Goal: Task Accomplishment & Management: Use online tool/utility

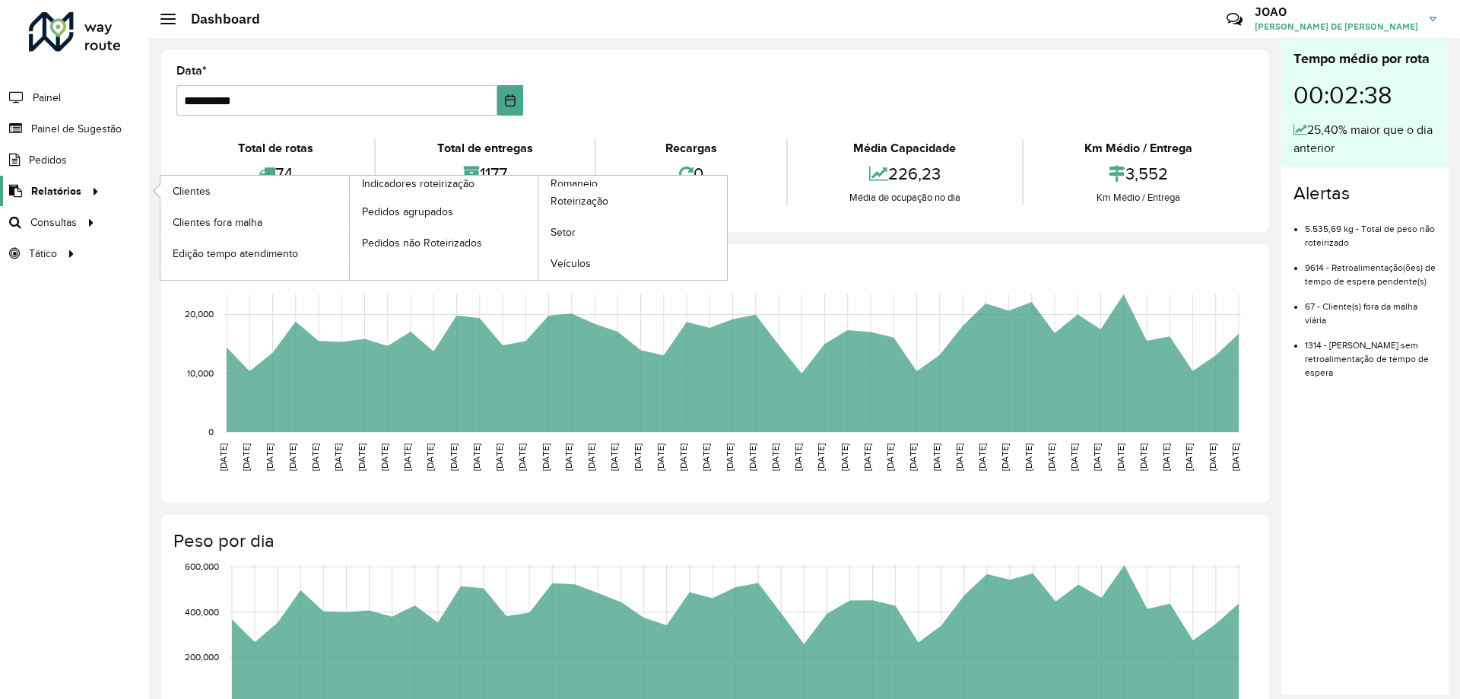
click at [36, 191] on span "Relatórios" at bounding box center [56, 191] width 50 height 16
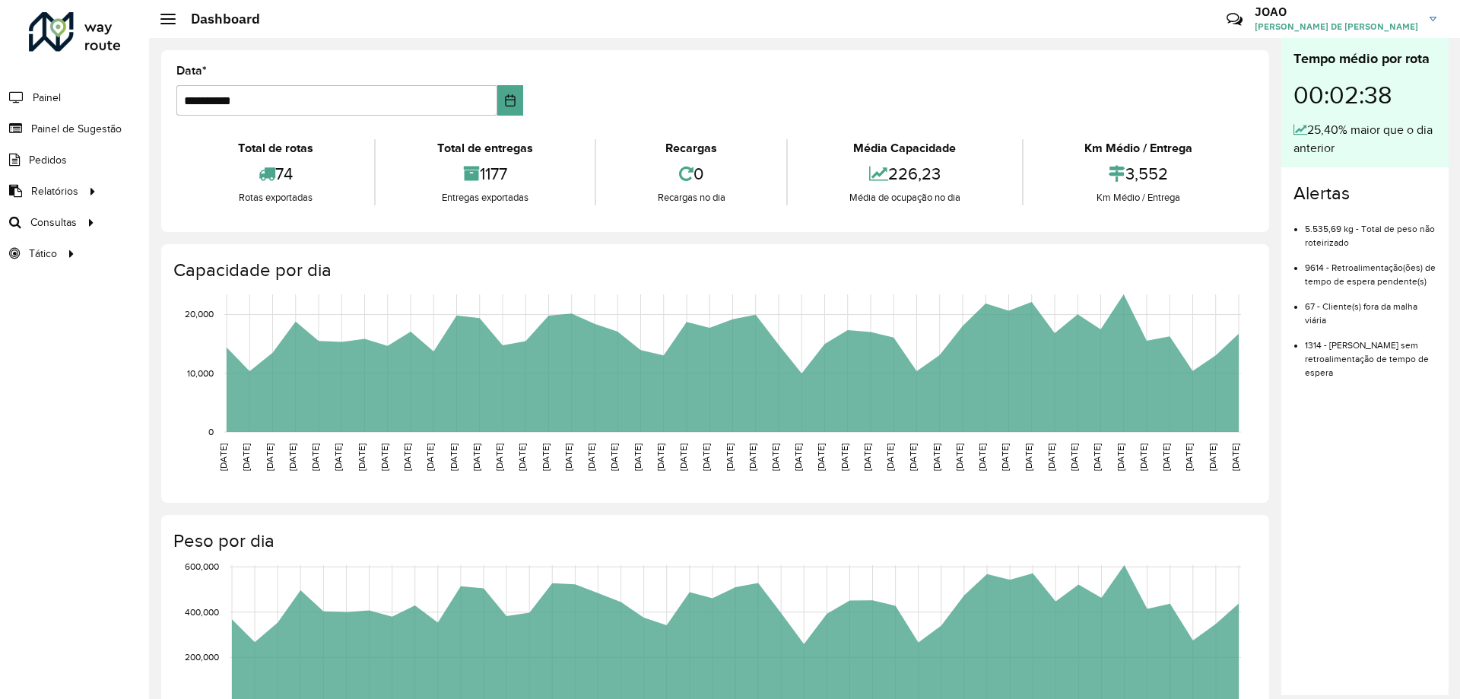
click at [675, 66] on formly-group "**********" at bounding box center [715, 96] width 1096 height 62
click at [203, 219] on span "Roteirização" at bounding box center [204, 222] width 62 height 16
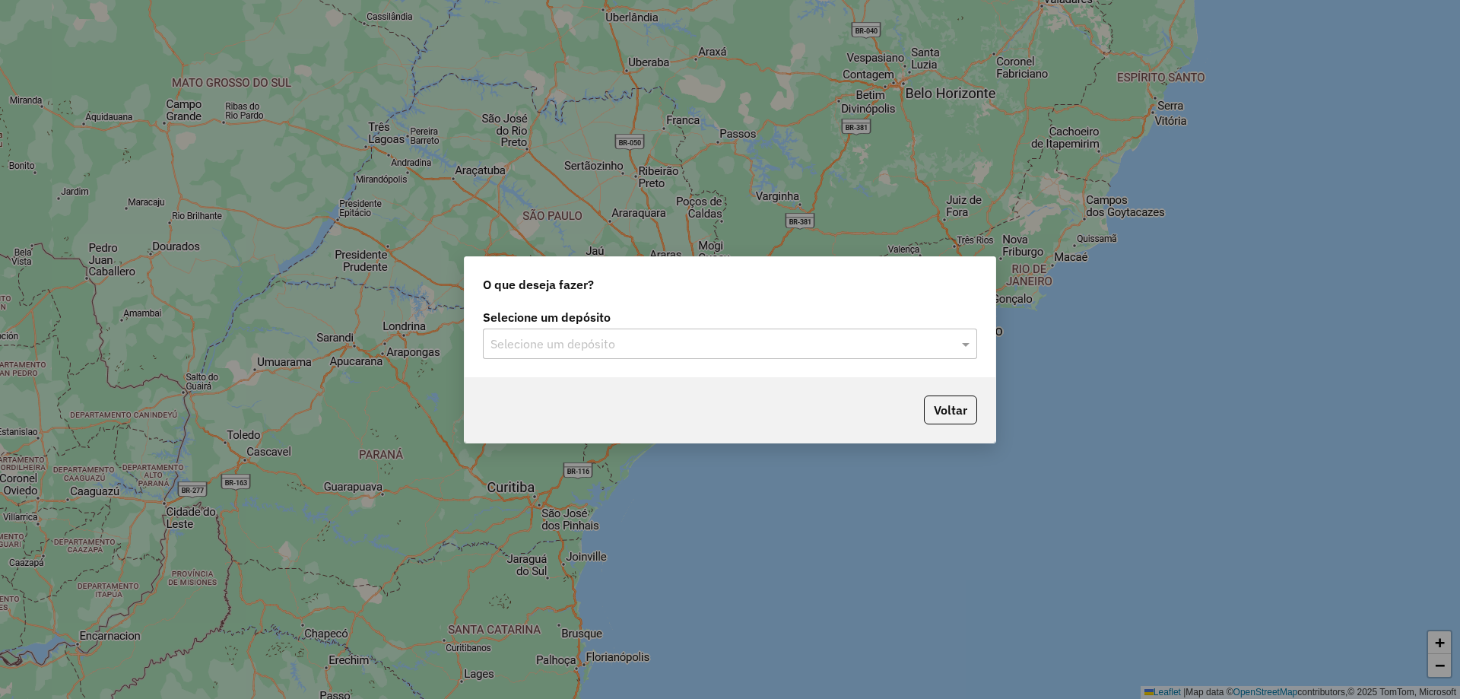
click at [798, 345] on input "text" at bounding box center [715, 344] width 449 height 18
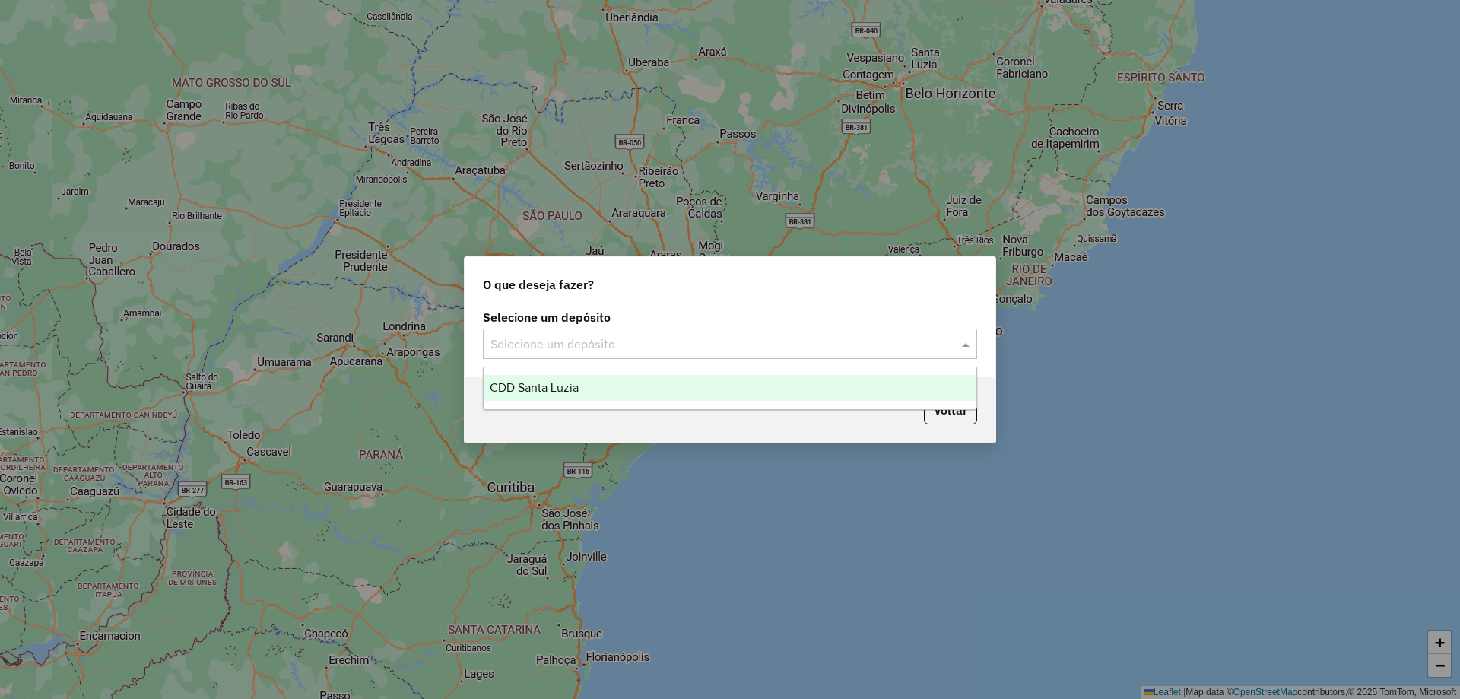
click at [767, 380] on div "CDD Santa Luzia" at bounding box center [730, 388] width 493 height 26
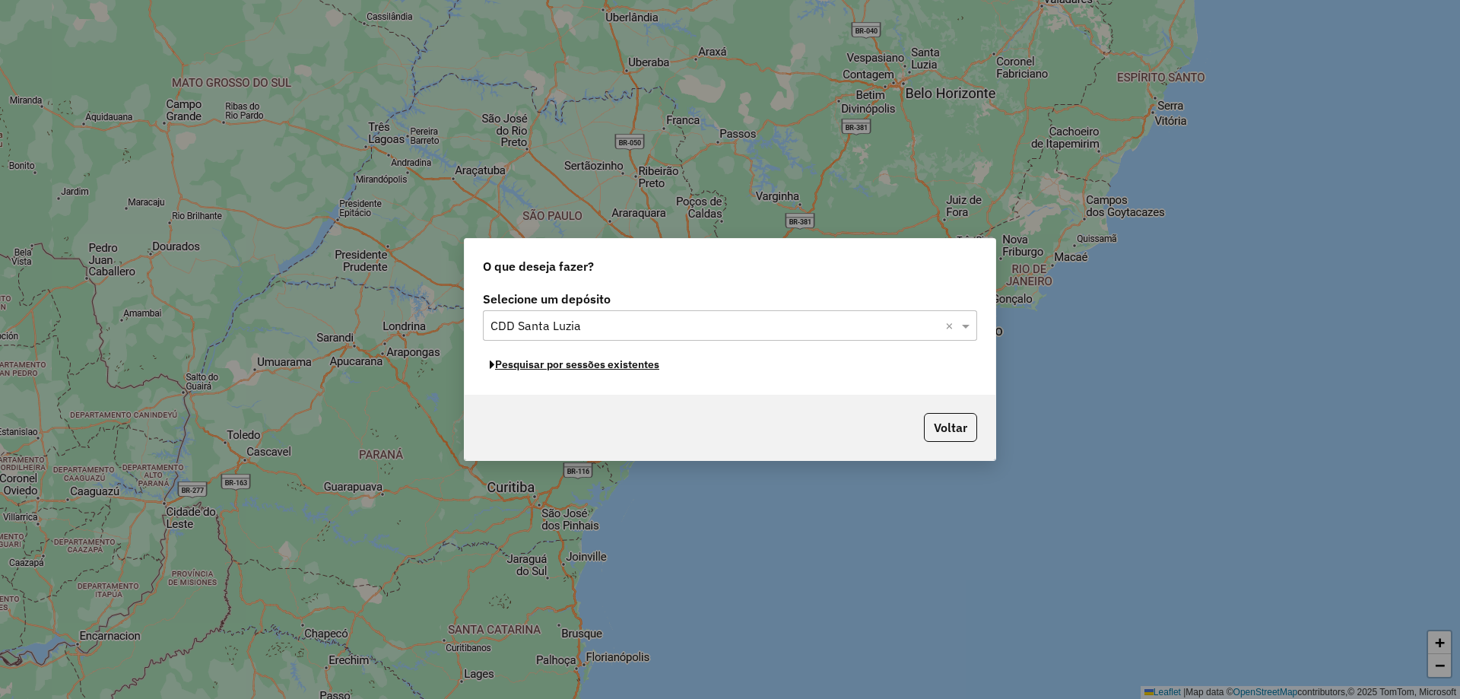
click at [599, 368] on button "Pesquisar por sessões existentes" at bounding box center [574, 365] width 183 height 24
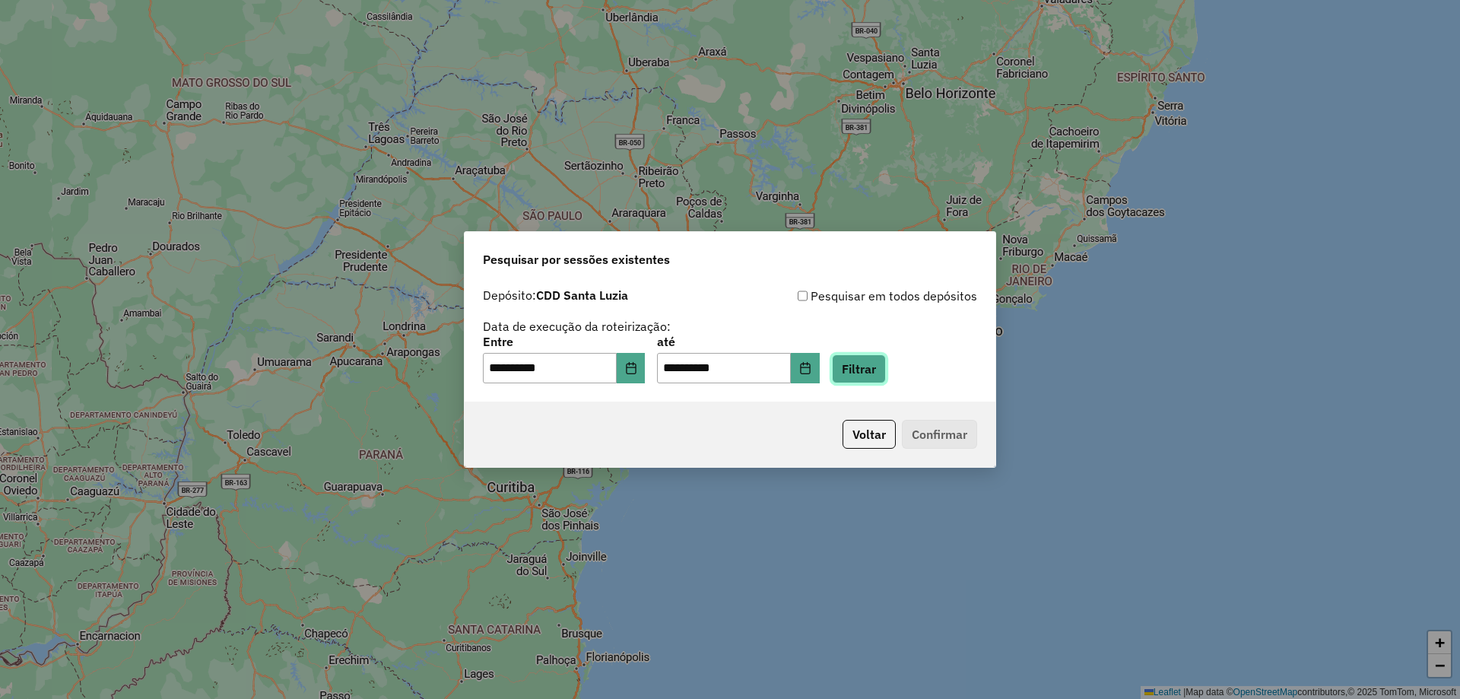
click at [884, 362] on button "Filtrar" at bounding box center [859, 368] width 54 height 29
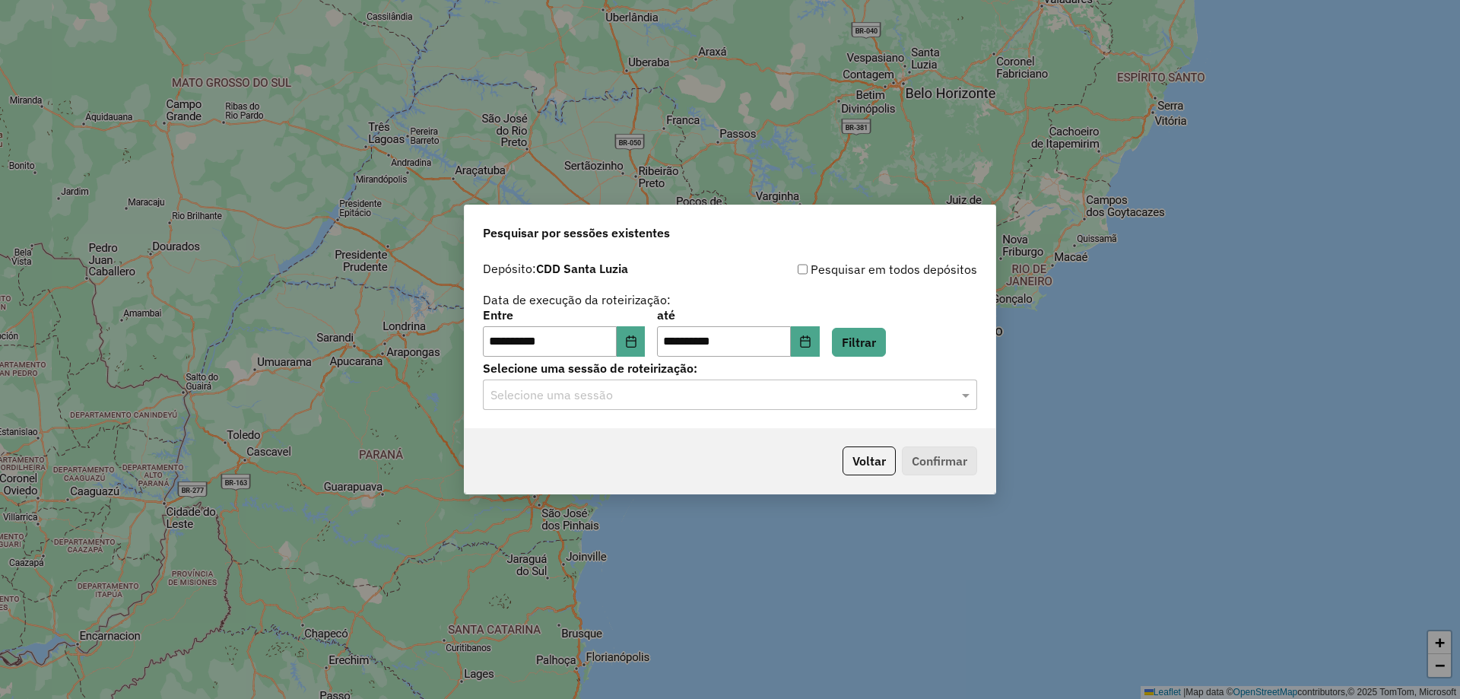
click at [638, 398] on hb-app "**********" at bounding box center [730, 349] width 1460 height 699
click at [637, 399] on input "text" at bounding box center [715, 395] width 449 height 18
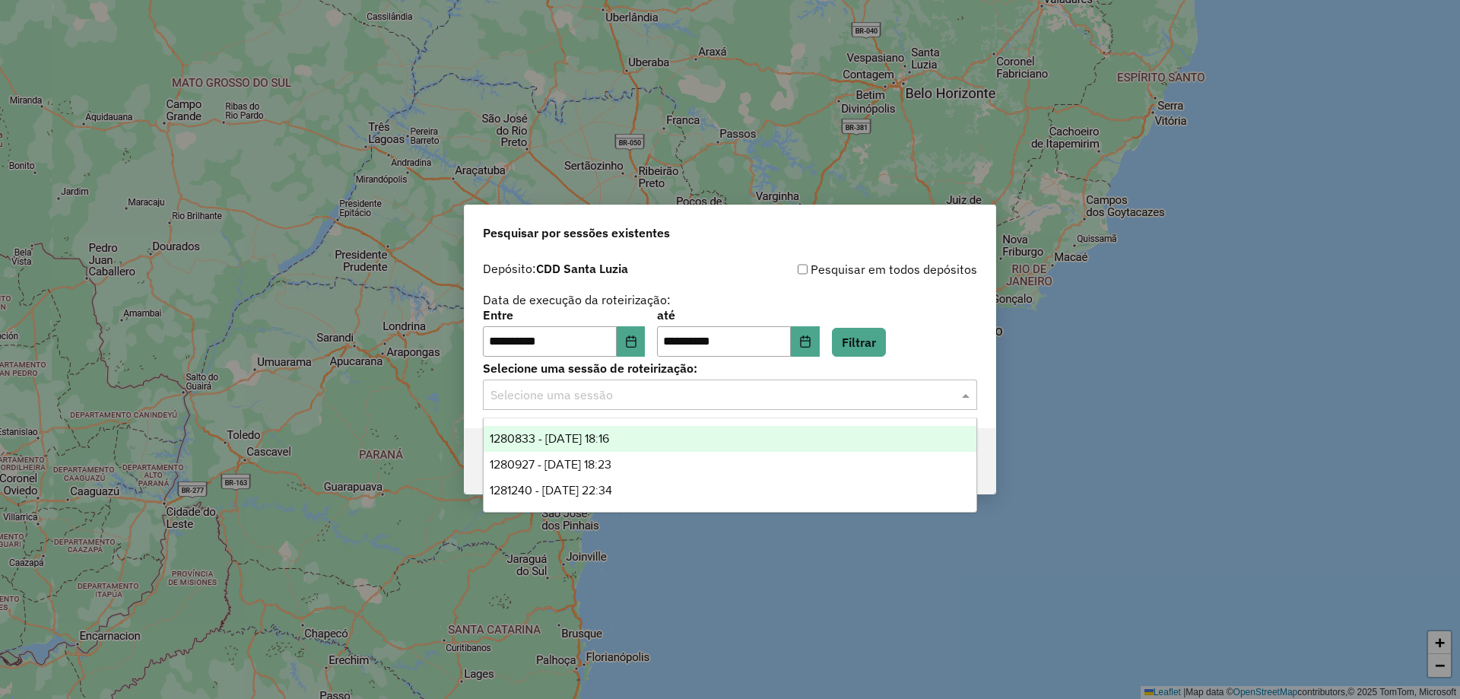
click at [609, 435] on span "1280833 - 23/09/2025 18:16" at bounding box center [549, 438] width 119 height 13
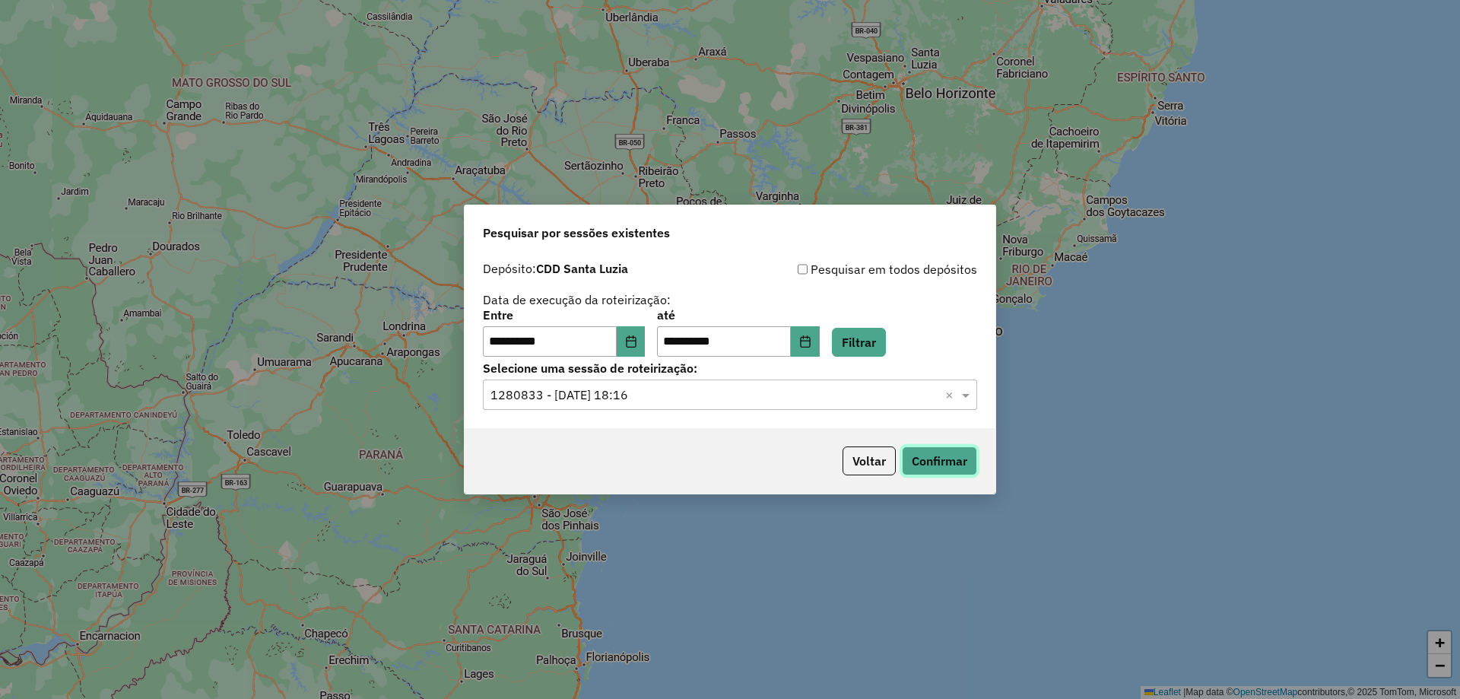
click at [936, 453] on button "Confirmar" at bounding box center [939, 460] width 75 height 29
click at [700, 401] on input "text" at bounding box center [715, 395] width 449 height 18
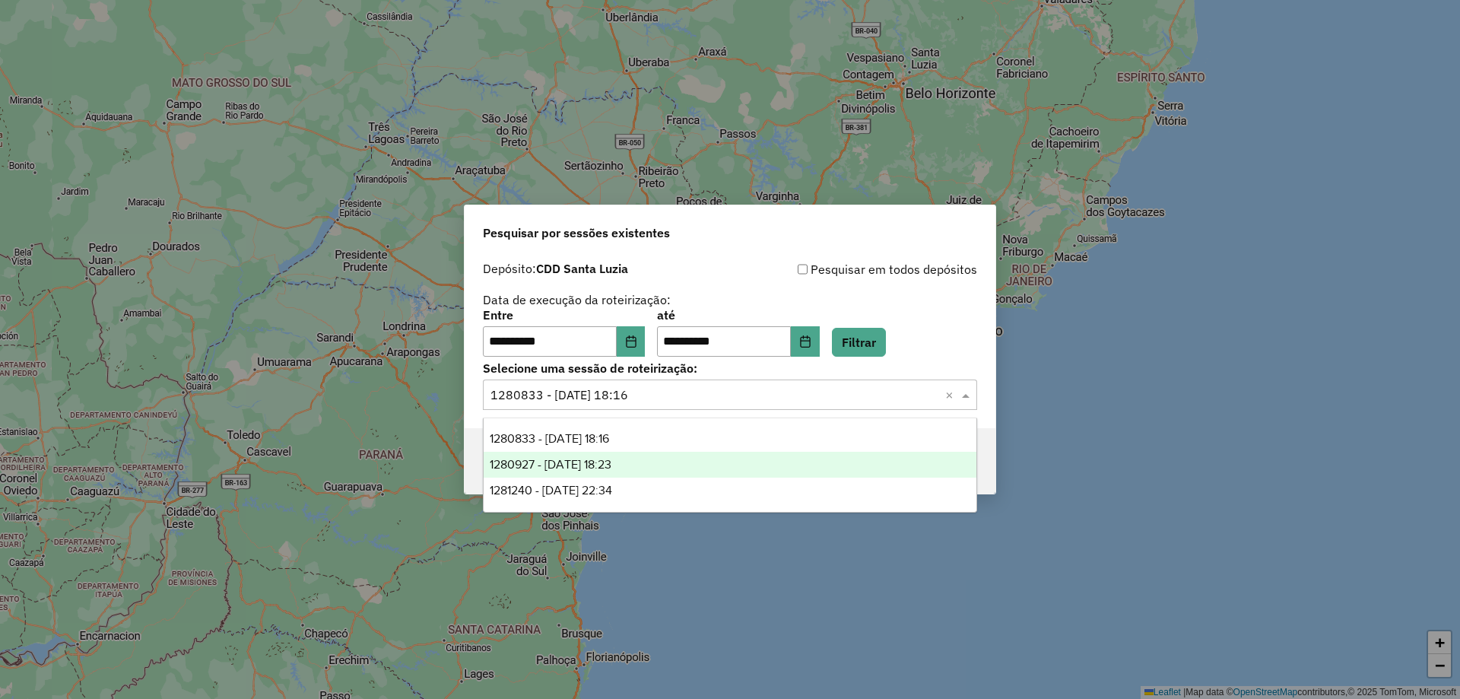
click at [666, 459] on div "1280927 - 23/09/2025 18:23" at bounding box center [730, 465] width 493 height 26
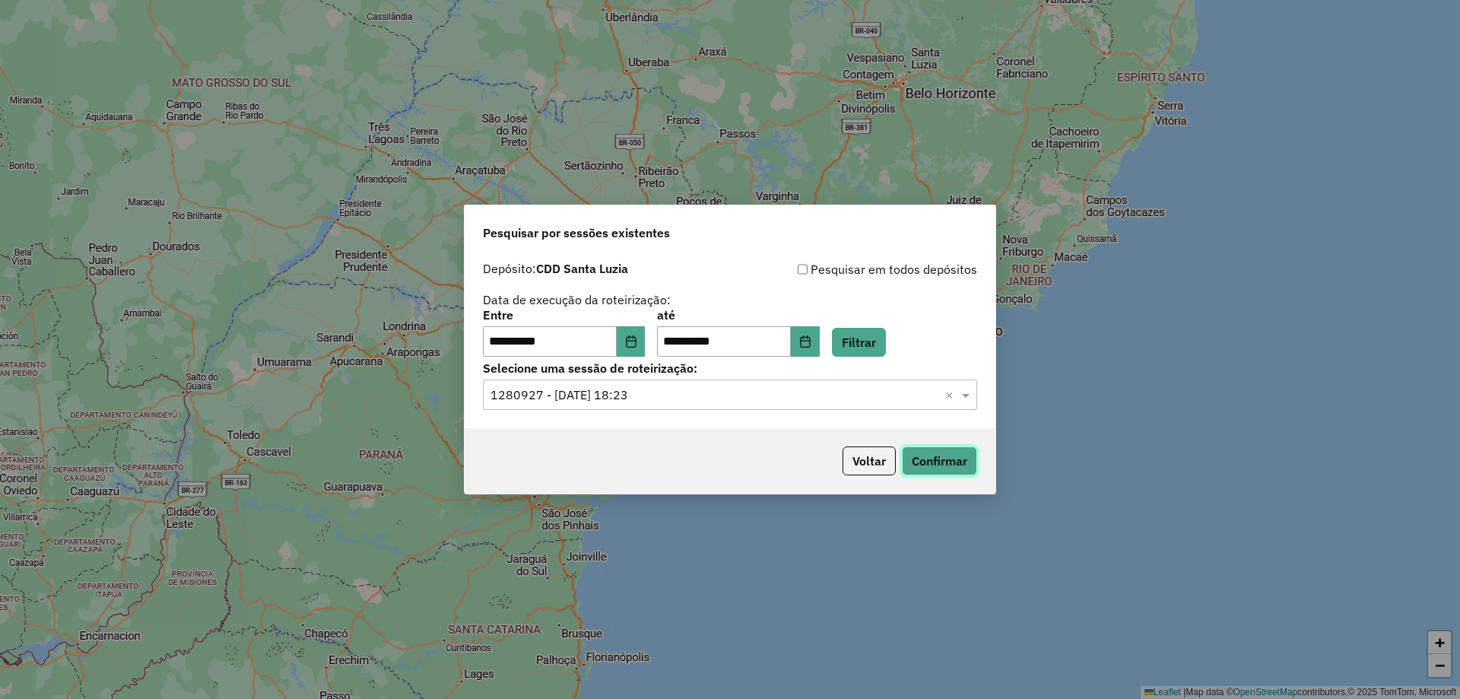
click at [924, 453] on button "Confirmar" at bounding box center [939, 460] width 75 height 29
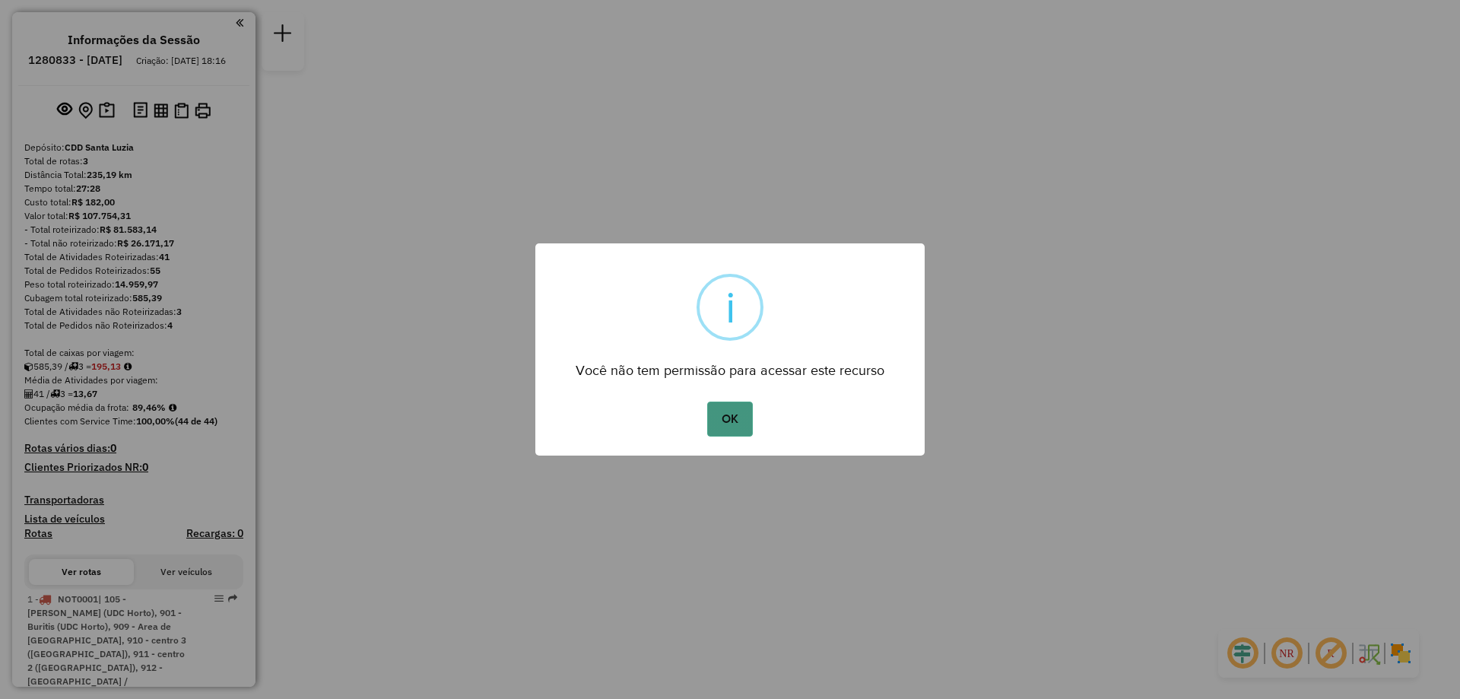
click at [726, 413] on button "OK" at bounding box center [729, 419] width 45 height 35
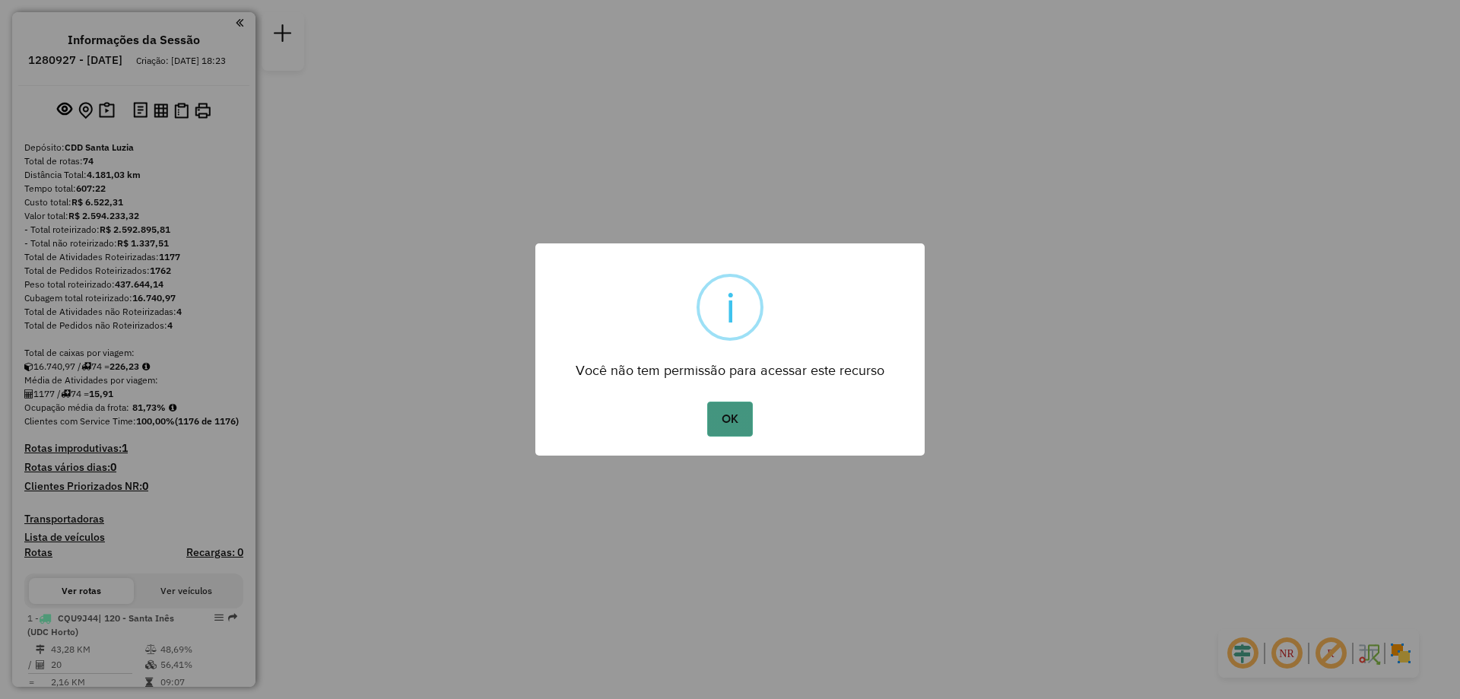
click at [723, 414] on button "OK" at bounding box center [729, 419] width 45 height 35
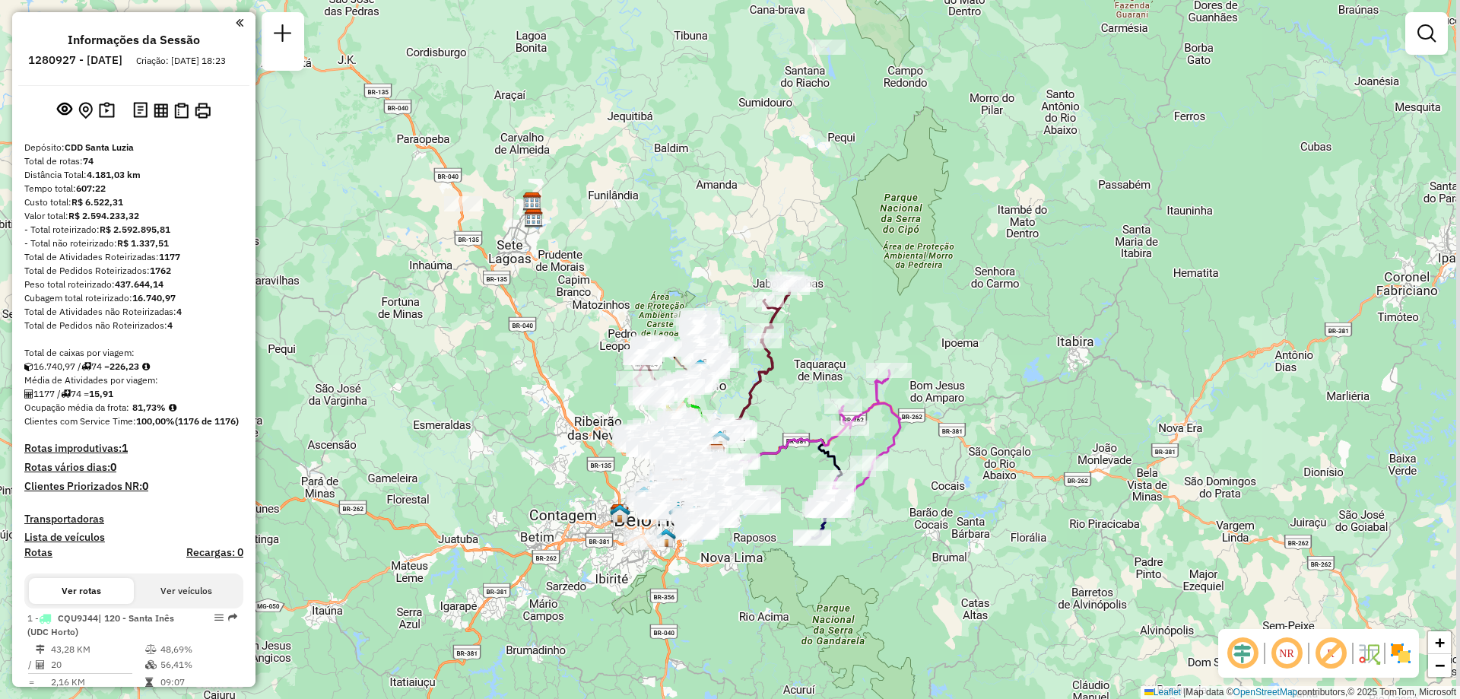
drag, startPoint x: 550, startPoint y: 262, endPoint x: 536, endPoint y: 366, distance: 104.3
click at [536, 366] on div "Janela de atendimento Grade de atendimento Capacidade Transportadoras Veículos …" at bounding box center [730, 349] width 1460 height 699
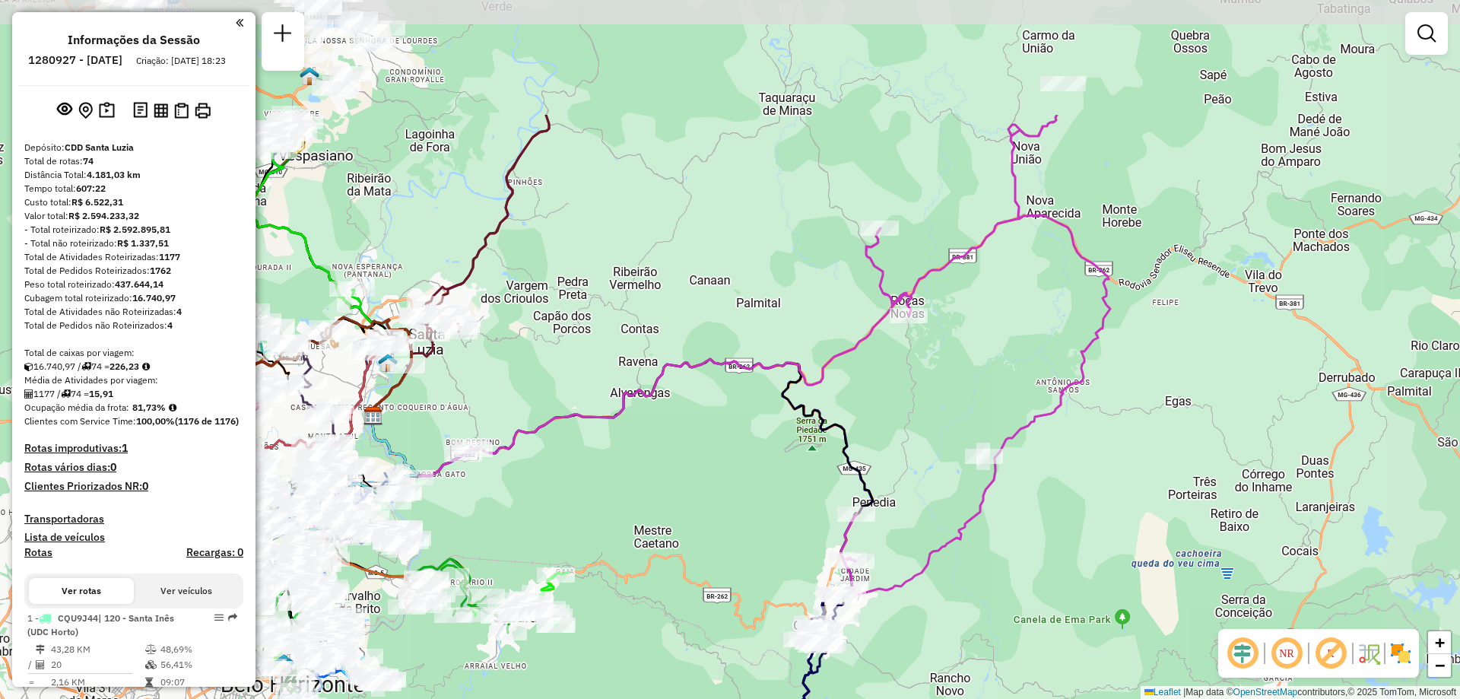
drag, startPoint x: 849, startPoint y: 375, endPoint x: 689, endPoint y: 560, distance: 244.3
click at [689, 560] on div "Janela de atendimento Grade de atendimento Capacidade Transportadoras Veículos …" at bounding box center [730, 349] width 1460 height 699
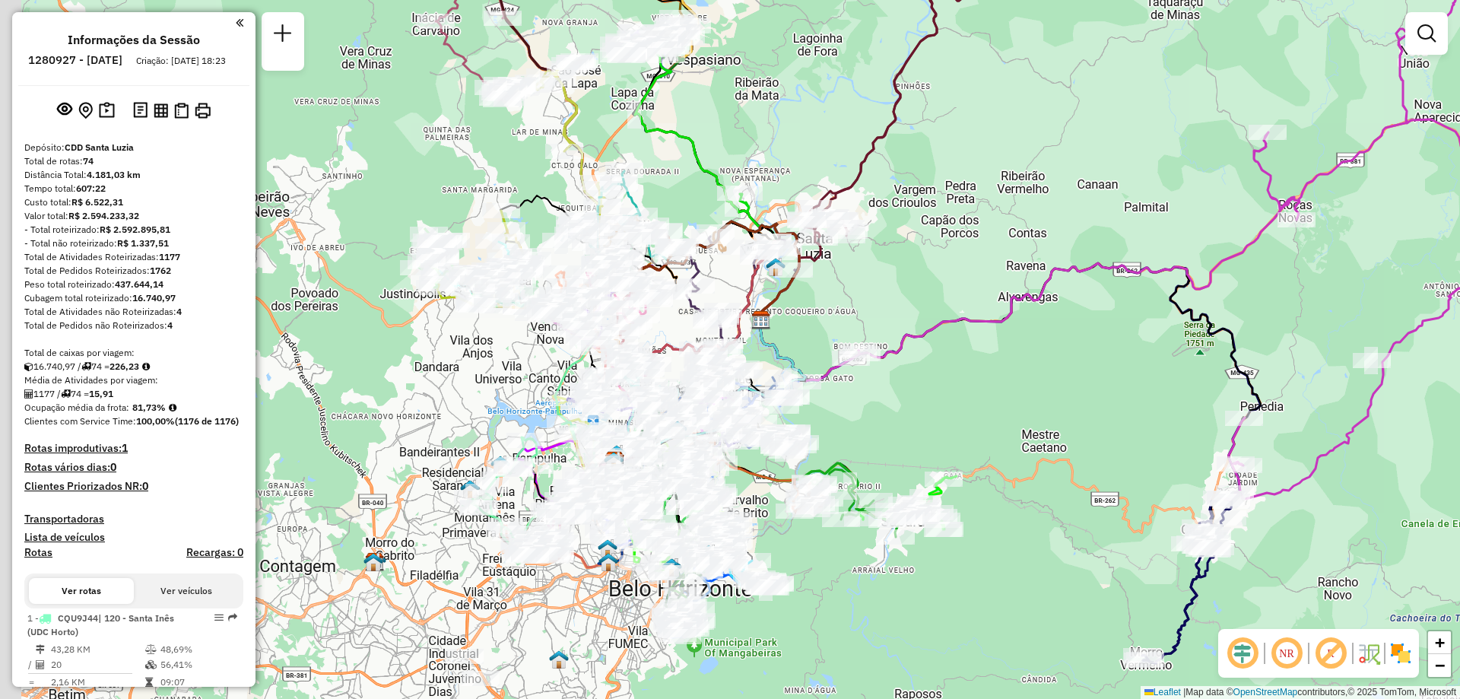
drag, startPoint x: 619, startPoint y: 595, endPoint x: 1013, endPoint y: 509, distance: 403.4
click at [1018, 507] on div "Janela de atendimento Grade de atendimento Capacidade Transportadoras Veículos …" at bounding box center [730, 349] width 1460 height 699
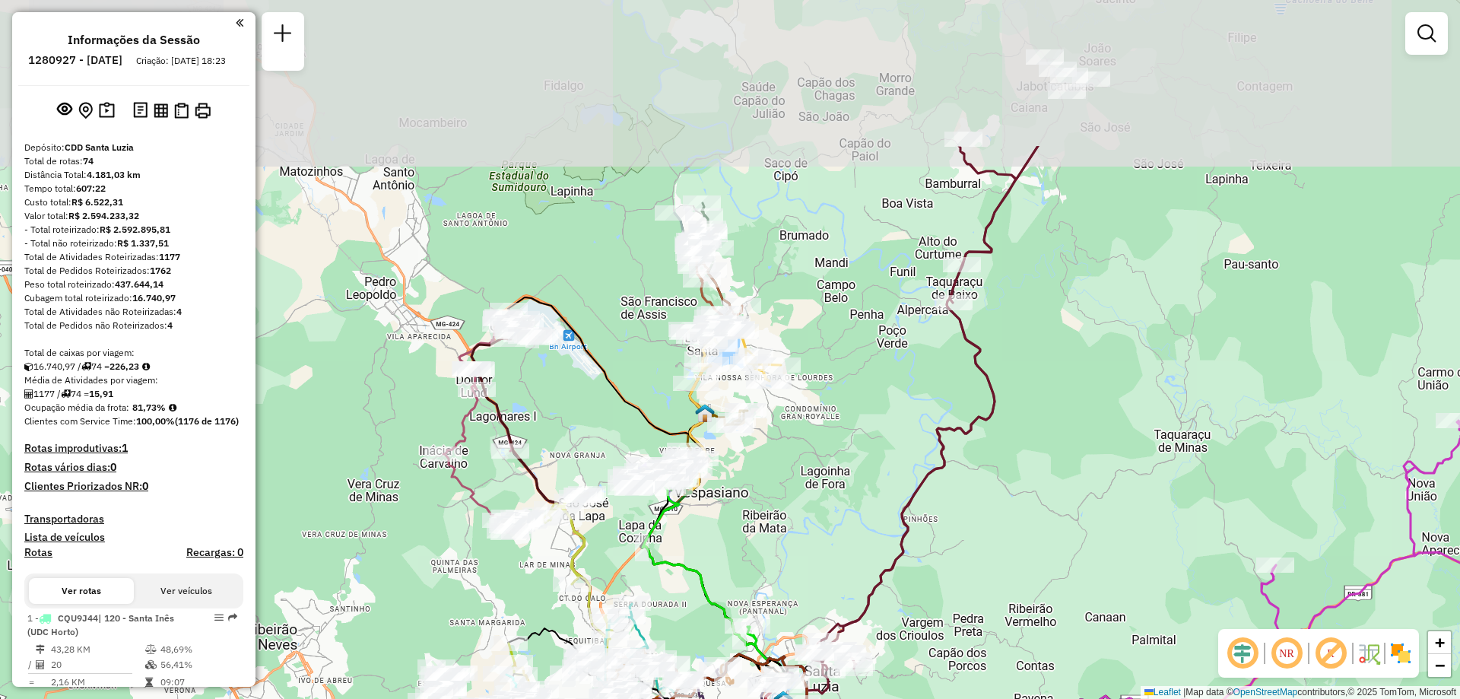
drag, startPoint x: 785, startPoint y: 295, endPoint x: 749, endPoint y: 511, distance: 218.9
click at [749, 511] on div "Rota 72 - Placa CUI4B54 63290880 - JANSEN CANDIDO Janela de atendimento Grade d…" at bounding box center [730, 349] width 1460 height 699
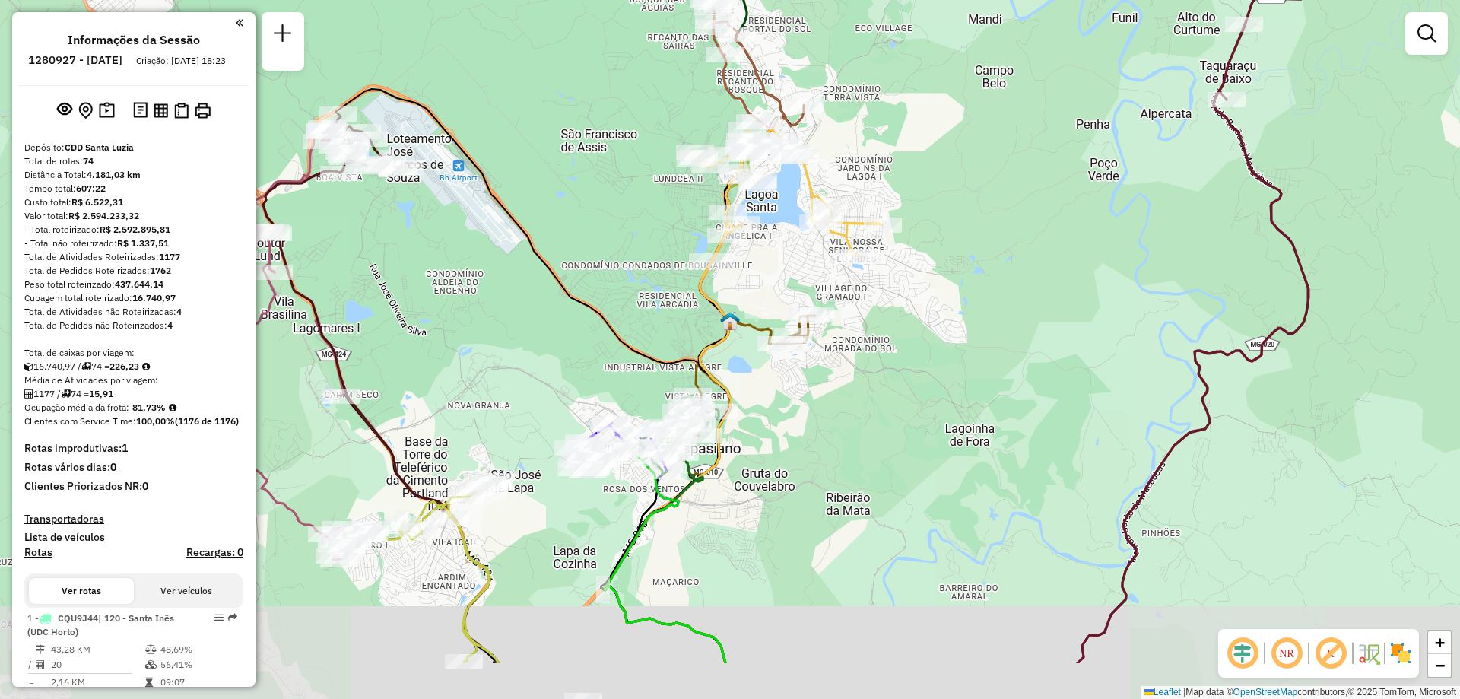
drag, startPoint x: 671, startPoint y: 348, endPoint x: 768, endPoint y: 243, distance: 143.7
click at [768, 243] on div "Rota 72 - Placa CUI4B54 63290880 - JANSEN CANDIDO Janela de atendimento Grade d…" at bounding box center [730, 349] width 1460 height 699
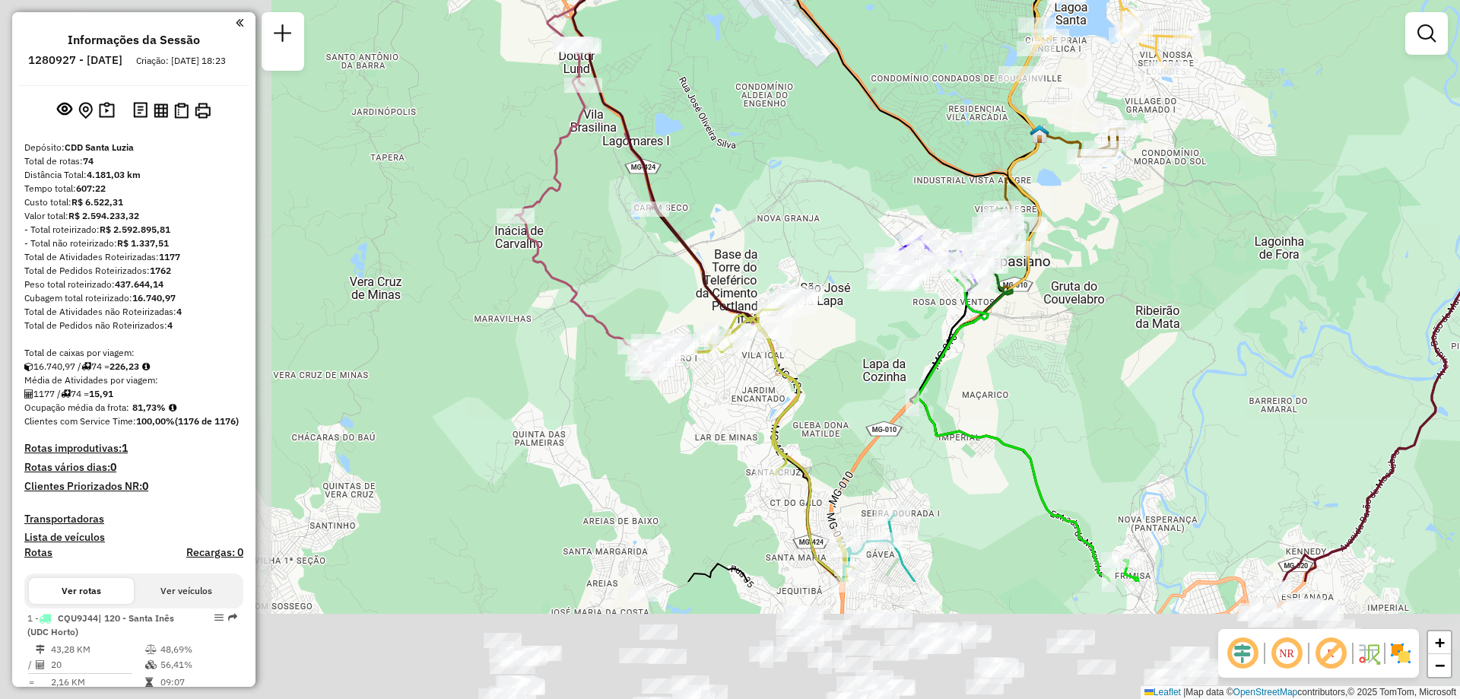
drag, startPoint x: 588, startPoint y: 518, endPoint x: 897, endPoint y: 331, distance: 361.7
click at [897, 331] on div "Rota 72 - Placa CUI4B54 63290880 - JANSEN CANDIDO Janela de atendimento Grade d…" at bounding box center [730, 349] width 1460 height 699
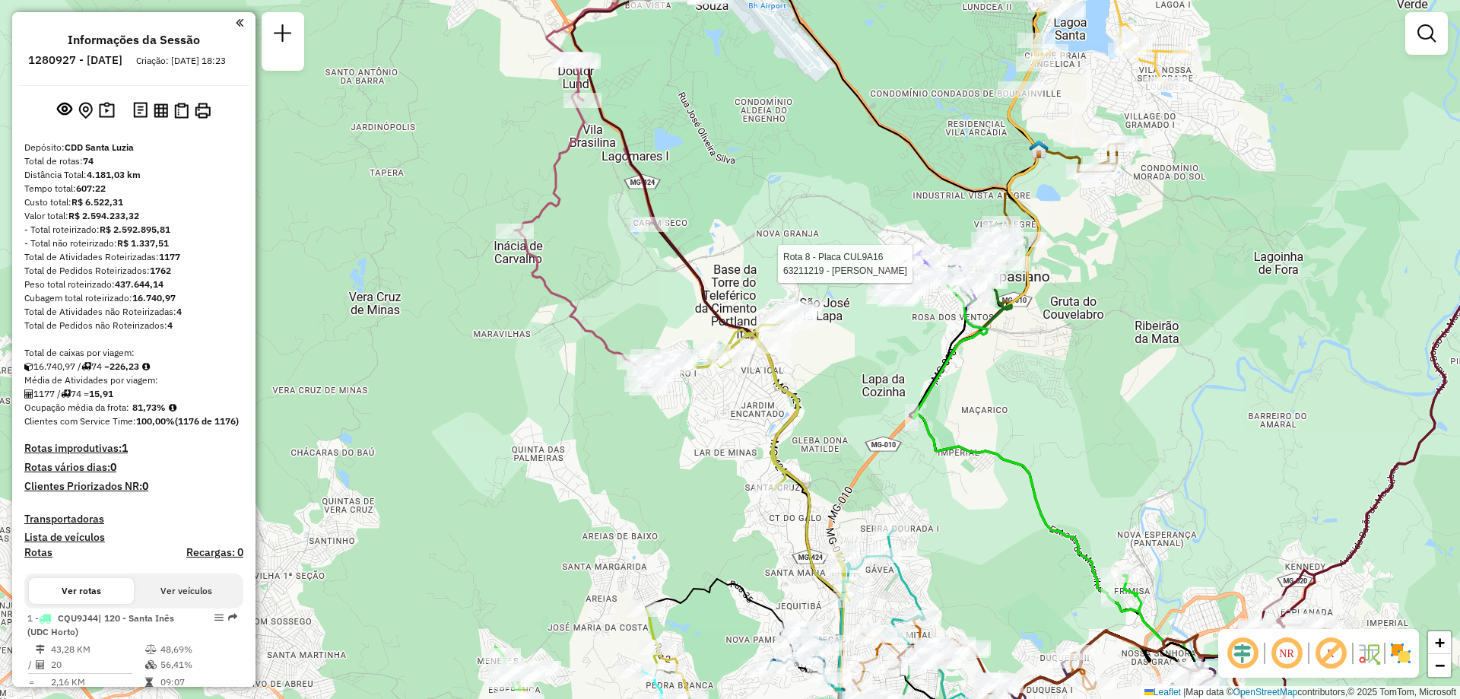
drag, startPoint x: 699, startPoint y: 422, endPoint x: 698, endPoint y: 437, distance: 15.2
click at [698, 437] on div "Rota 72 - Placa CUI4B54 63290880 - JANSEN CANDIDO Rota 8 - Placa CUL9A16 632112…" at bounding box center [730, 349] width 1460 height 699
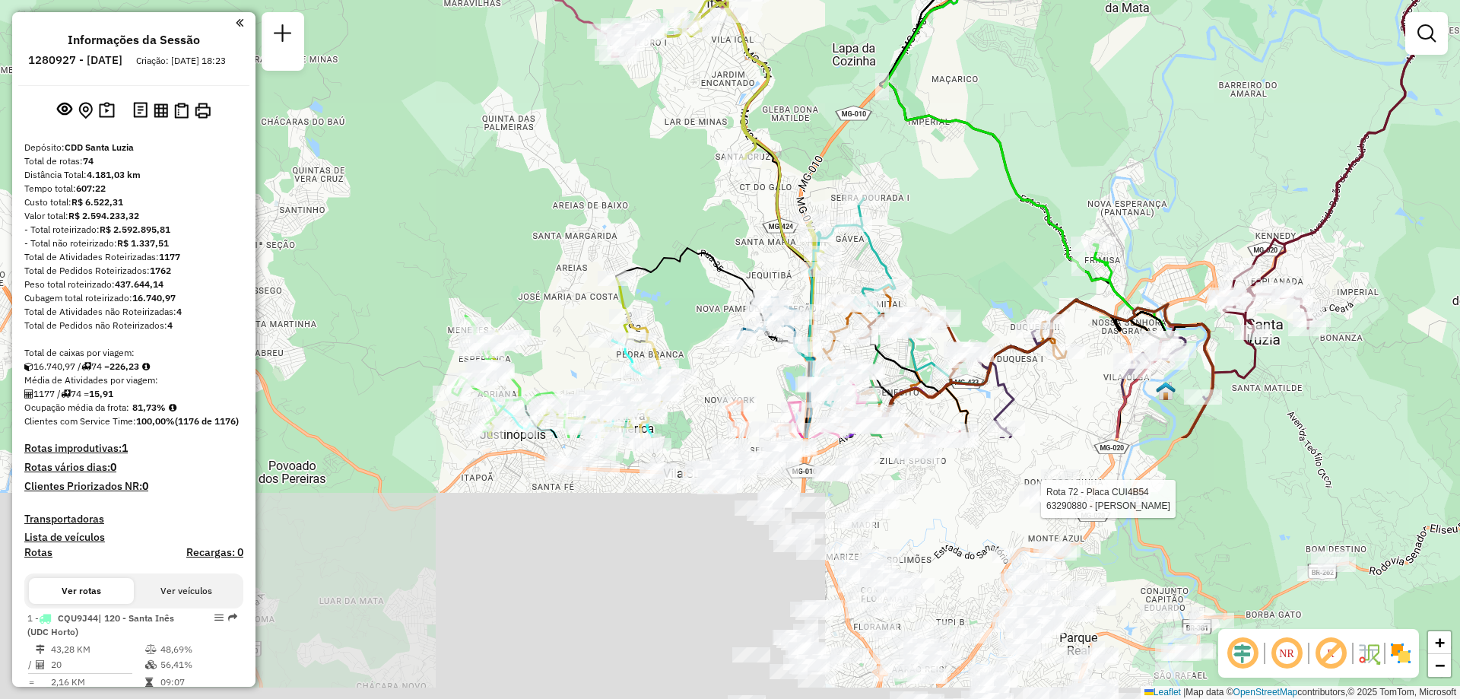
drag, startPoint x: 1014, startPoint y: 513, endPoint x: 984, endPoint y: 182, distance: 332.2
click at [984, 182] on div "Rota 72 - Placa CUI4B54 63290880 - JANSEN CANDIDO Rota 8 - Placa CUL9A16 632112…" at bounding box center [730, 349] width 1460 height 699
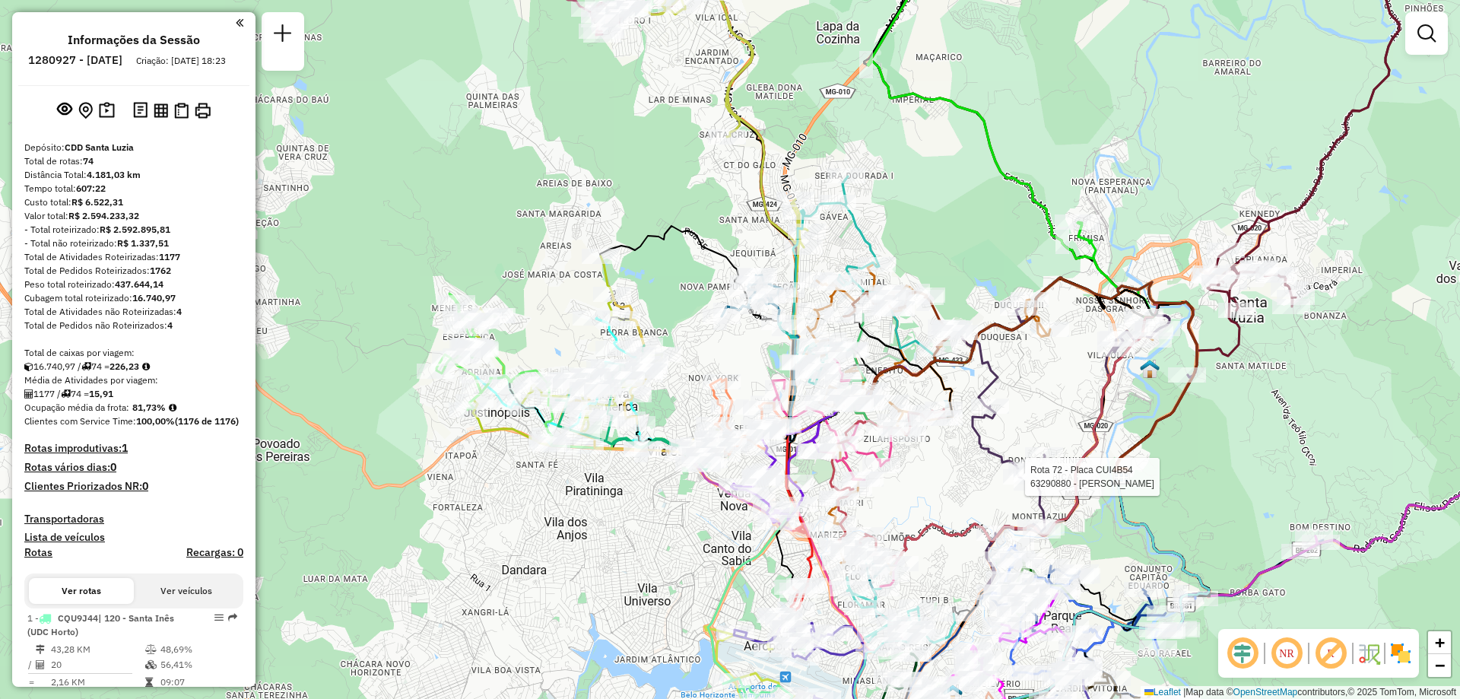
drag, startPoint x: 627, startPoint y: 527, endPoint x: 605, endPoint y: 488, distance: 45.3
click at [605, 488] on div "Rota 72 - Placa CUI4B54 63290880 - JANSEN CANDIDO Rota 8 - Placa CUL9A16 632112…" at bounding box center [730, 349] width 1460 height 699
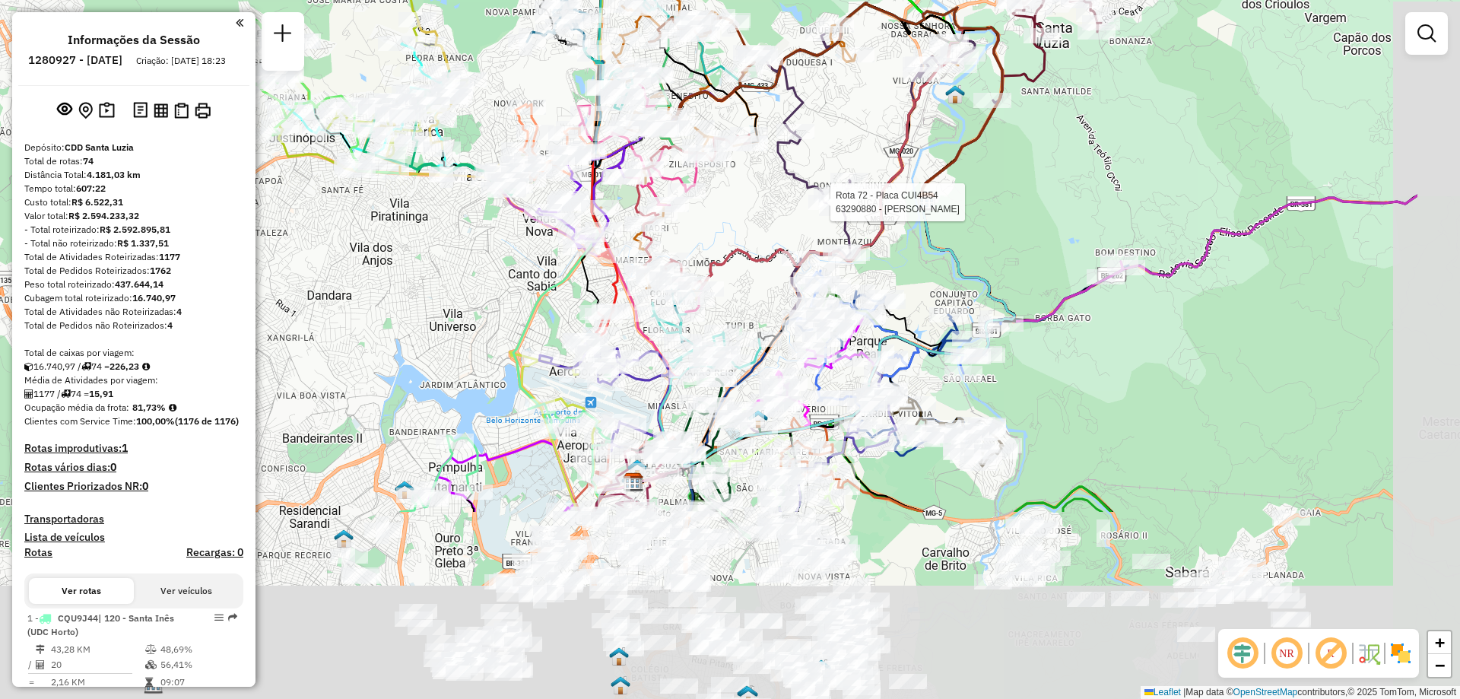
drag, startPoint x: 680, startPoint y: 536, endPoint x: 492, endPoint y: 278, distance: 319.0
click at [492, 278] on div "Rota 72 - Placa CUI4B54 63290880 - JANSEN CANDIDO Rota 8 - Placa CUL9A16 632112…" at bounding box center [730, 349] width 1460 height 699
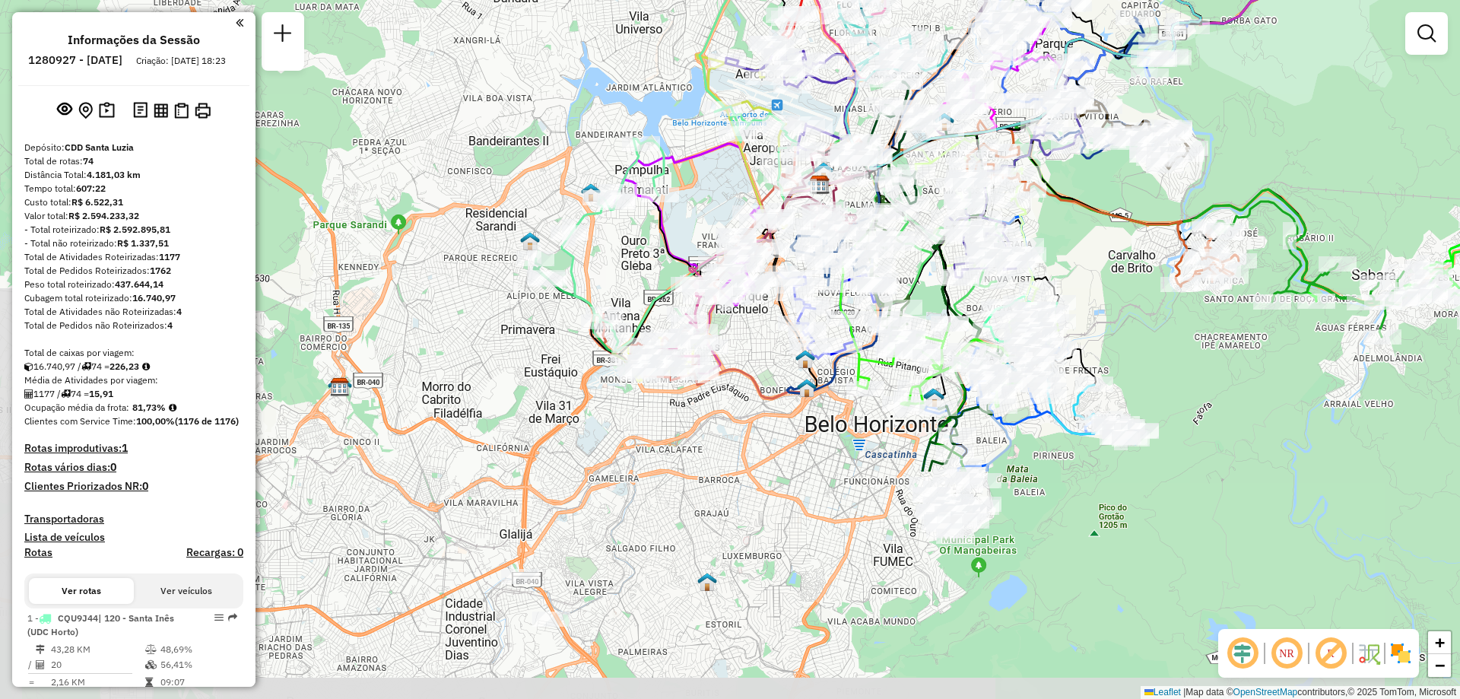
drag, startPoint x: 494, startPoint y: 512, endPoint x: 681, endPoint y: 214, distance: 350.9
click at [681, 214] on div "Rota 72 - Placa CUI4B54 63290880 - JANSEN CANDIDO Rota 8 - Placa CUL9A16 632112…" at bounding box center [730, 349] width 1460 height 699
